Goal: Use online tool/utility: Utilize a website feature to perform a specific function

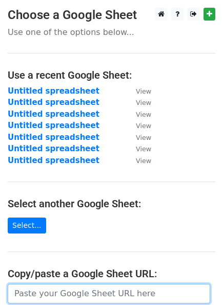
click at [73, 298] on input "url" at bounding box center [109, 293] width 203 height 20
paste input "[URL][DOMAIN_NAME]"
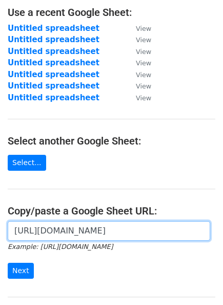
scroll to position [75, 0]
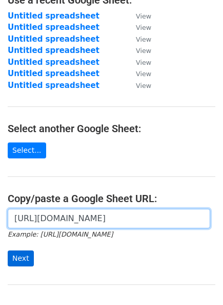
type input "[URL][DOMAIN_NAME]"
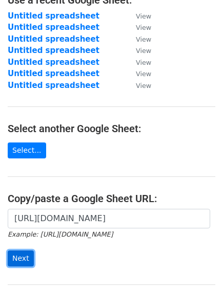
scroll to position [0, 0]
click at [20, 259] on input "Next" at bounding box center [21, 258] width 26 height 16
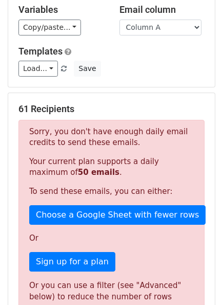
scroll to position [70, 0]
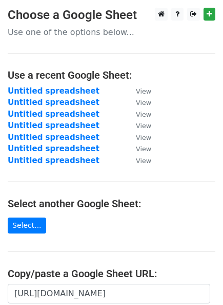
scroll to position [75, 0]
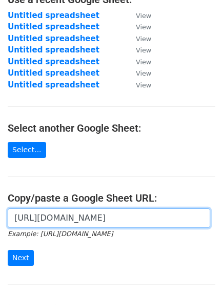
click at [97, 216] on input "https://docs.google.com/spreadsheets/d/1JCb21QgrVf4QrrG9Gke871mIV5YhK_B-sBm8LGn…" at bounding box center [109, 218] width 203 height 20
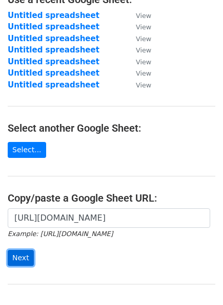
click at [22, 253] on input "Next" at bounding box center [21, 258] width 26 height 16
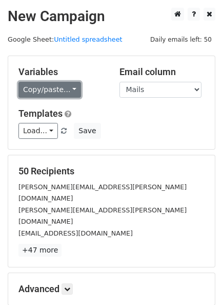
click at [67, 91] on link "Copy/paste..." at bounding box center [49, 90] width 63 height 16
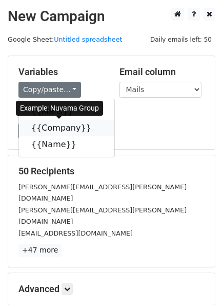
click at [41, 126] on link "{{Company}}" at bounding box center [67, 128] width 96 height 16
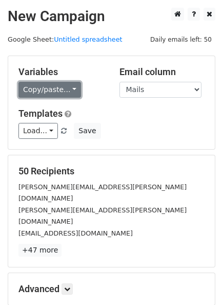
click at [64, 86] on link "Copy/paste..." at bounding box center [49, 90] width 63 height 16
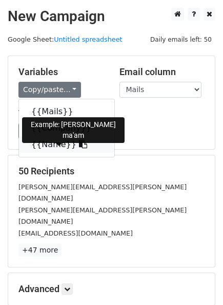
click at [48, 146] on link "{{Name}}" at bounding box center [67, 144] width 96 height 16
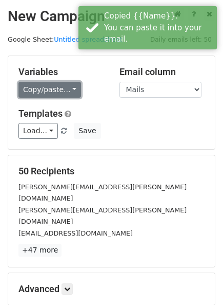
click at [59, 91] on link "Copy/paste..." at bounding box center [49, 90] width 63 height 16
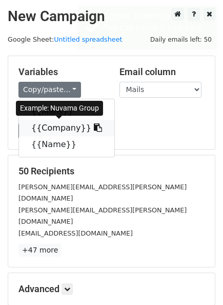
click at [60, 127] on link "{{Company}}" at bounding box center [67, 128] width 96 height 16
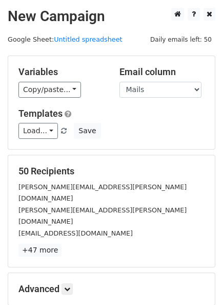
scroll to position [92, 0]
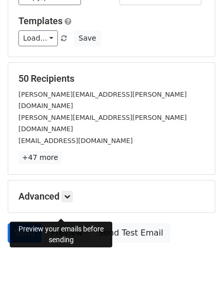
click at [57, 223] on link "Preview" at bounding box center [66, 233] width 45 height 20
